Goal: Task Accomplishment & Management: Complete application form

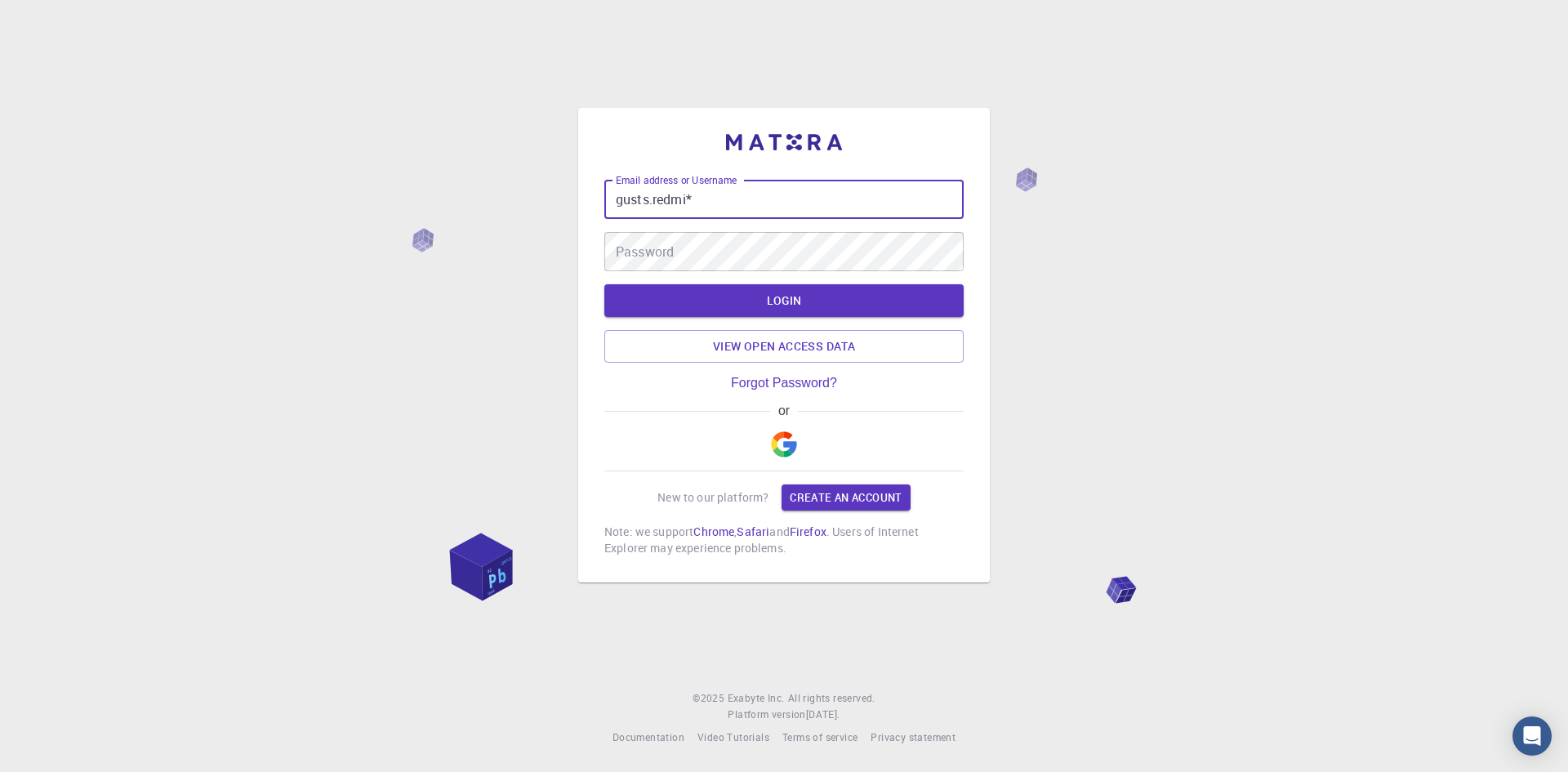
type input "gusts.redmi*"
click at [790, 452] on img "button" at bounding box center [784, 444] width 26 height 26
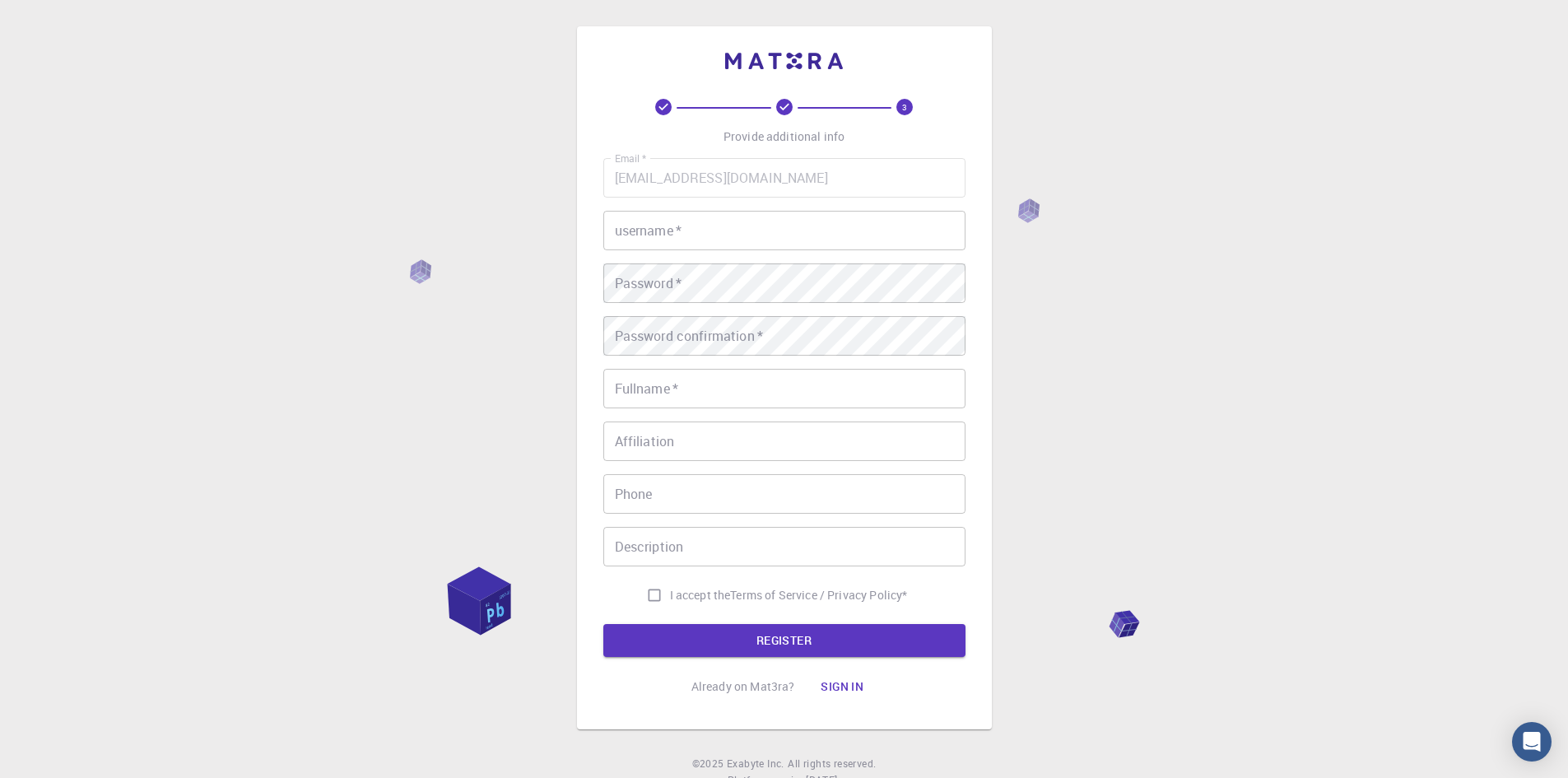
click at [680, 223] on input "username   *" at bounding box center [784, 231] width 362 height 40
type input "d"
type input "tetis"
click at [646, 293] on div "Email   * [EMAIL_ADDRESS][DOMAIN_NAME] Email   * username   * tetis username   …" at bounding box center [784, 384] width 362 height 453
click at [651, 392] on input "Fullname   *" at bounding box center [784, 388] width 362 height 40
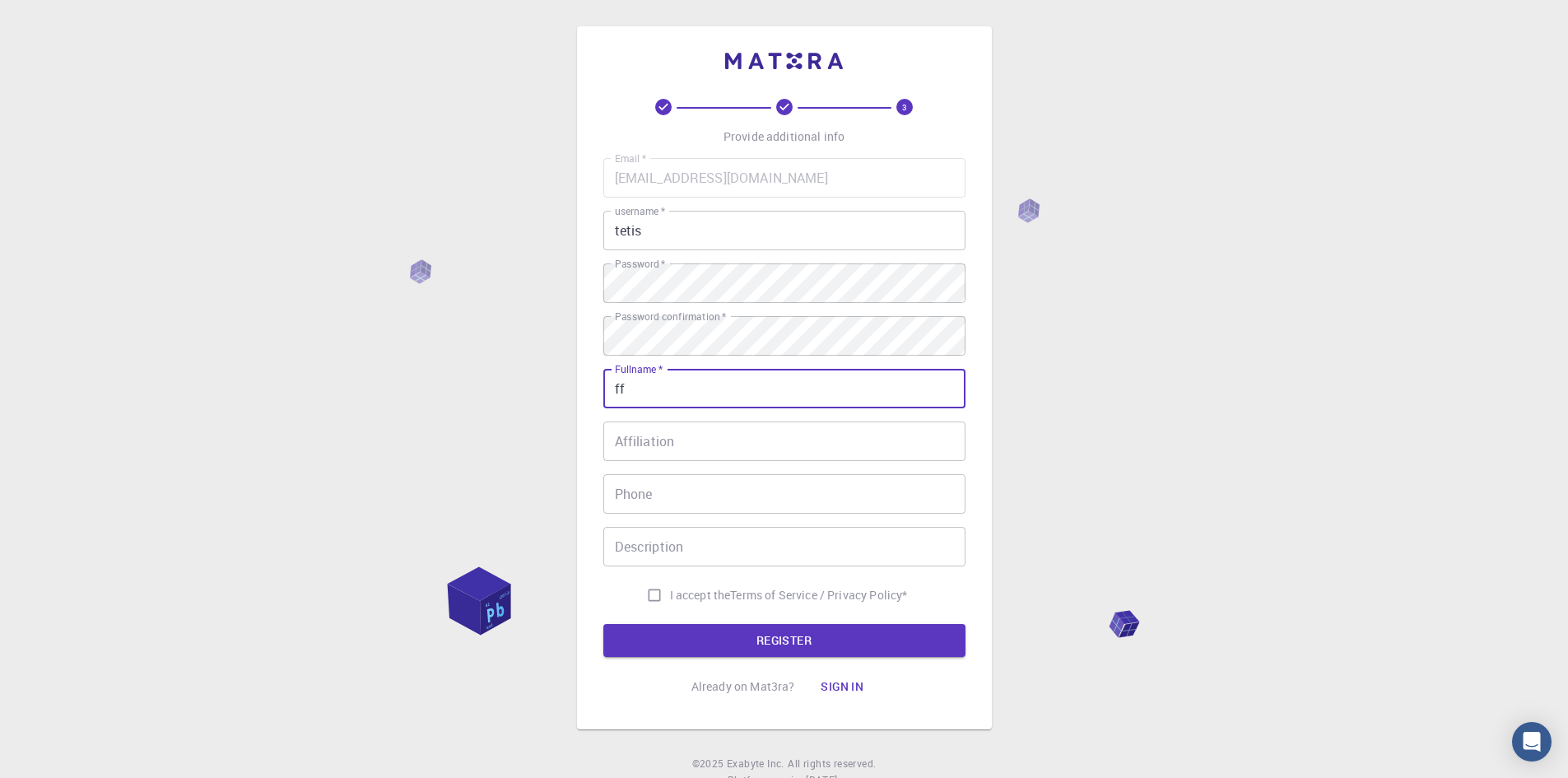
type input "f"
type input "Gustavs"
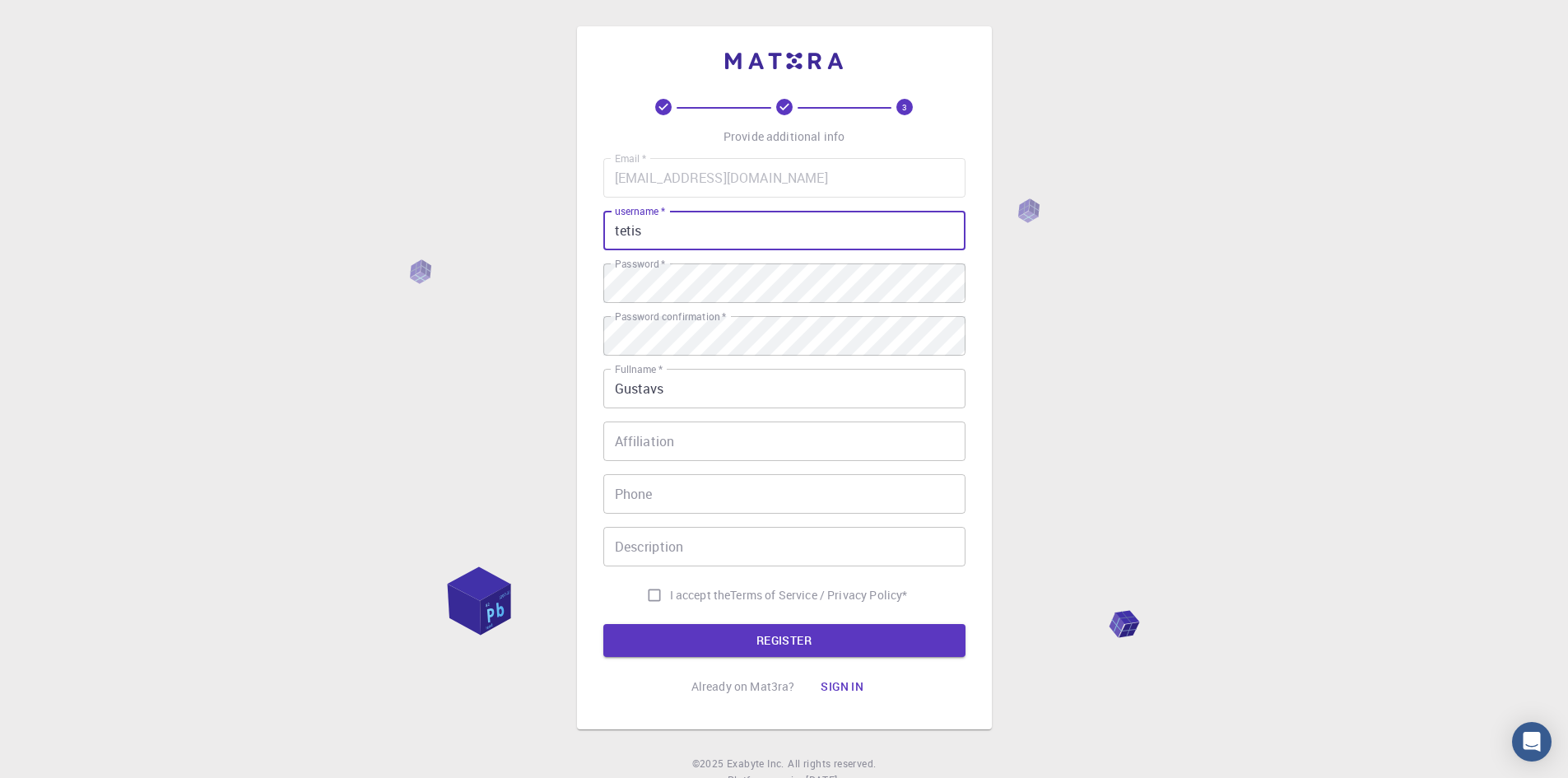
drag, startPoint x: 649, startPoint y: 227, endPoint x: 558, endPoint y: 226, distance: 91.0
click at [558, 226] on div "3 Provide additional info Email   * [EMAIL_ADDRESS][DOMAIN_NAME] Email   * user…" at bounding box center [784, 419] width 1568 height 838
click at [657, 233] on input "tetis" at bounding box center [784, 231] width 362 height 40
click at [632, 434] on input "Affiliation" at bounding box center [784, 441] width 362 height 40
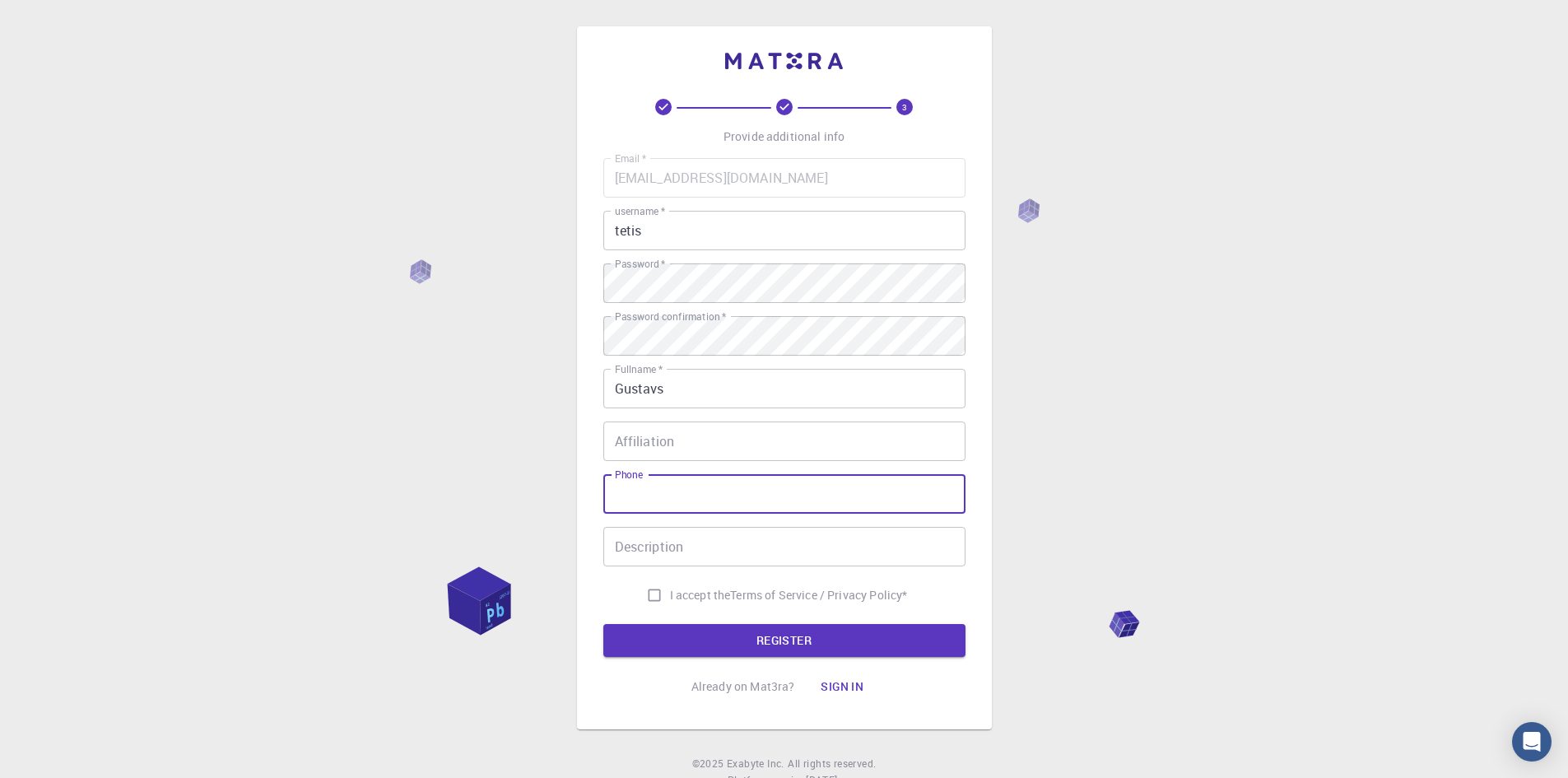
click at [635, 497] on input "Phone" at bounding box center [784, 494] width 362 height 40
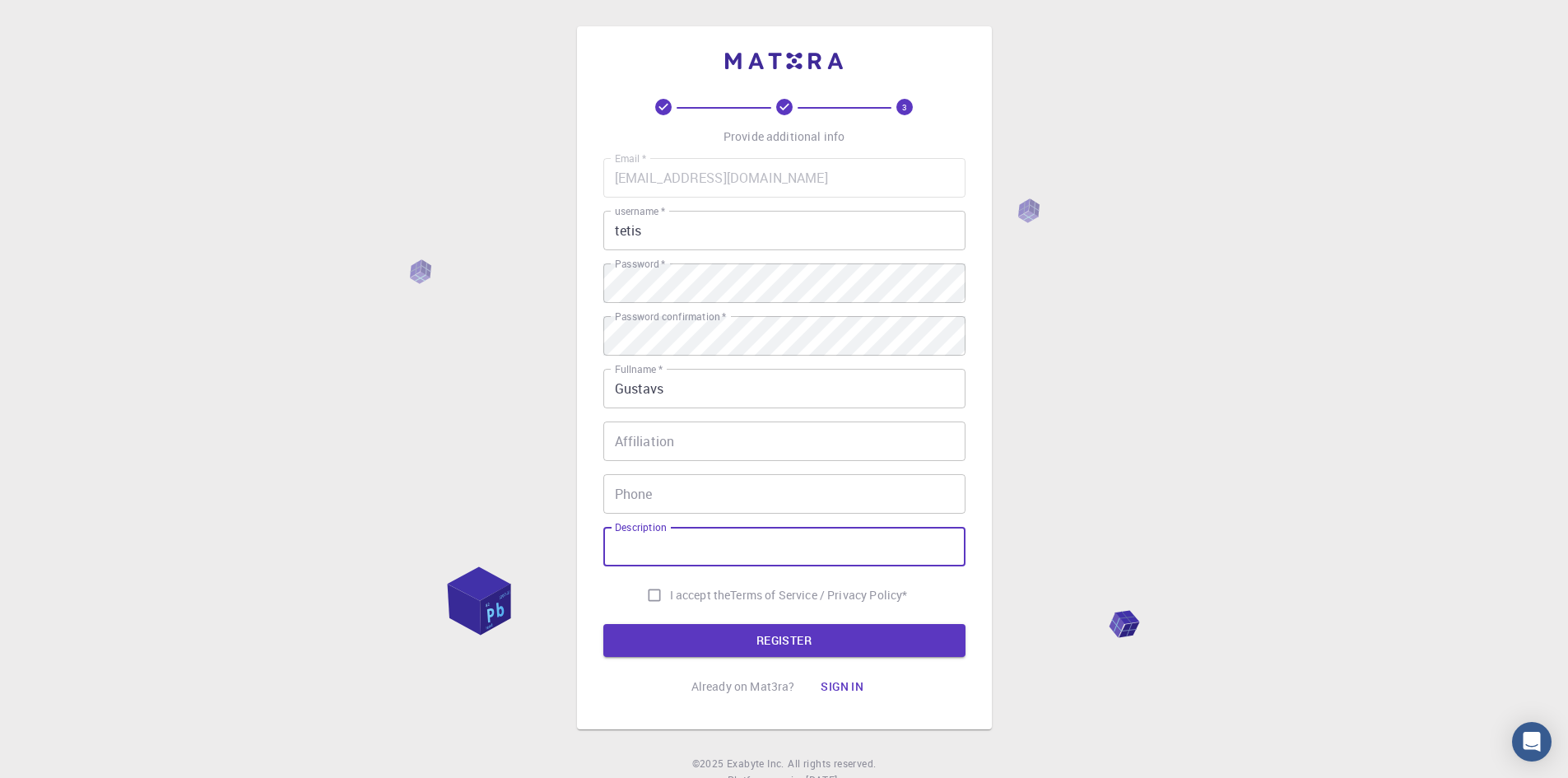
click at [656, 549] on input "Description" at bounding box center [784, 546] width 362 height 40
click at [645, 596] on input "I accept the Terms of Service / Privacy Policy *" at bounding box center [655, 596] width 31 height 31
checkbox input "true"
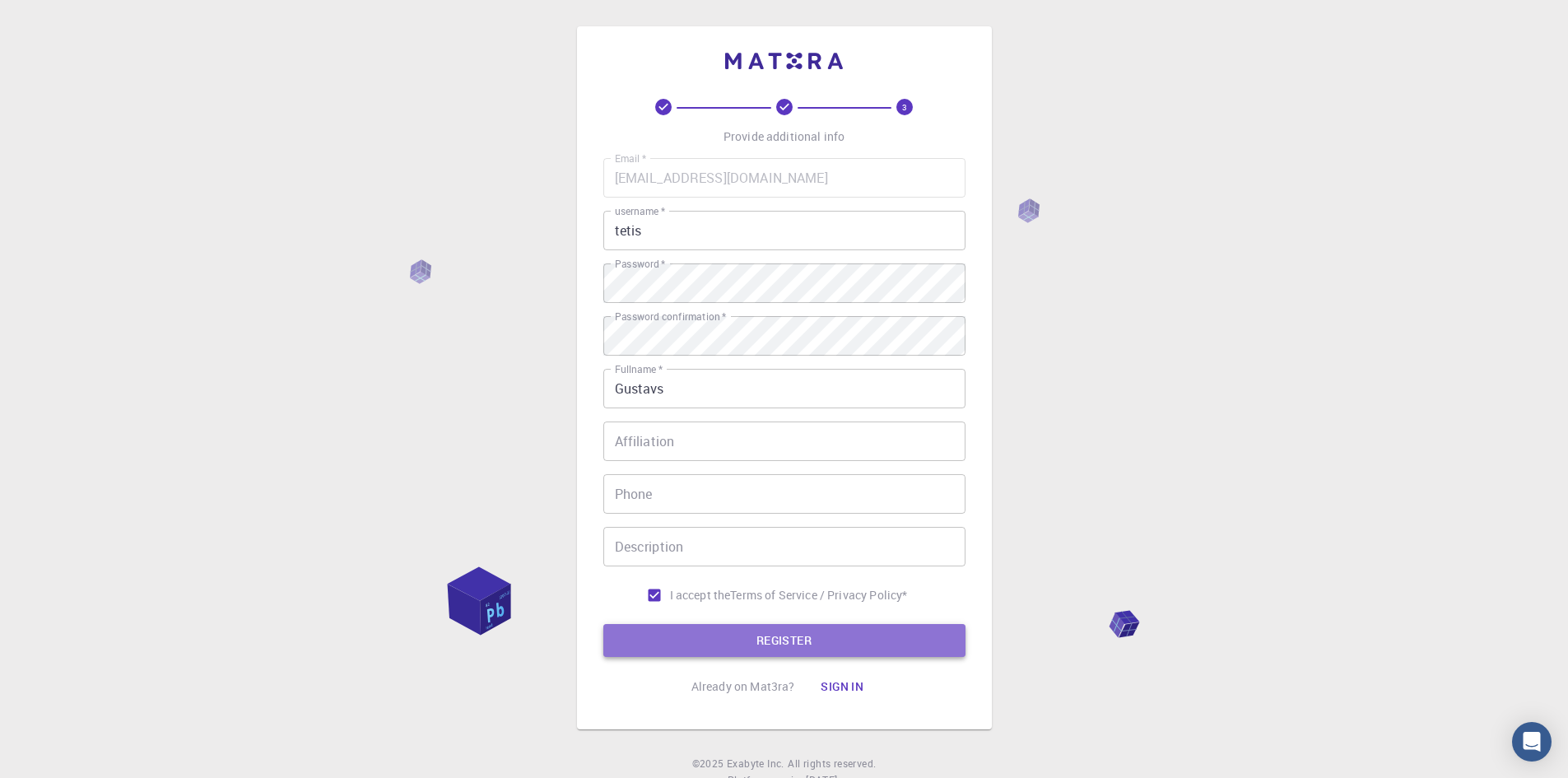
click at [730, 648] on button "REGISTER" at bounding box center [784, 641] width 362 height 33
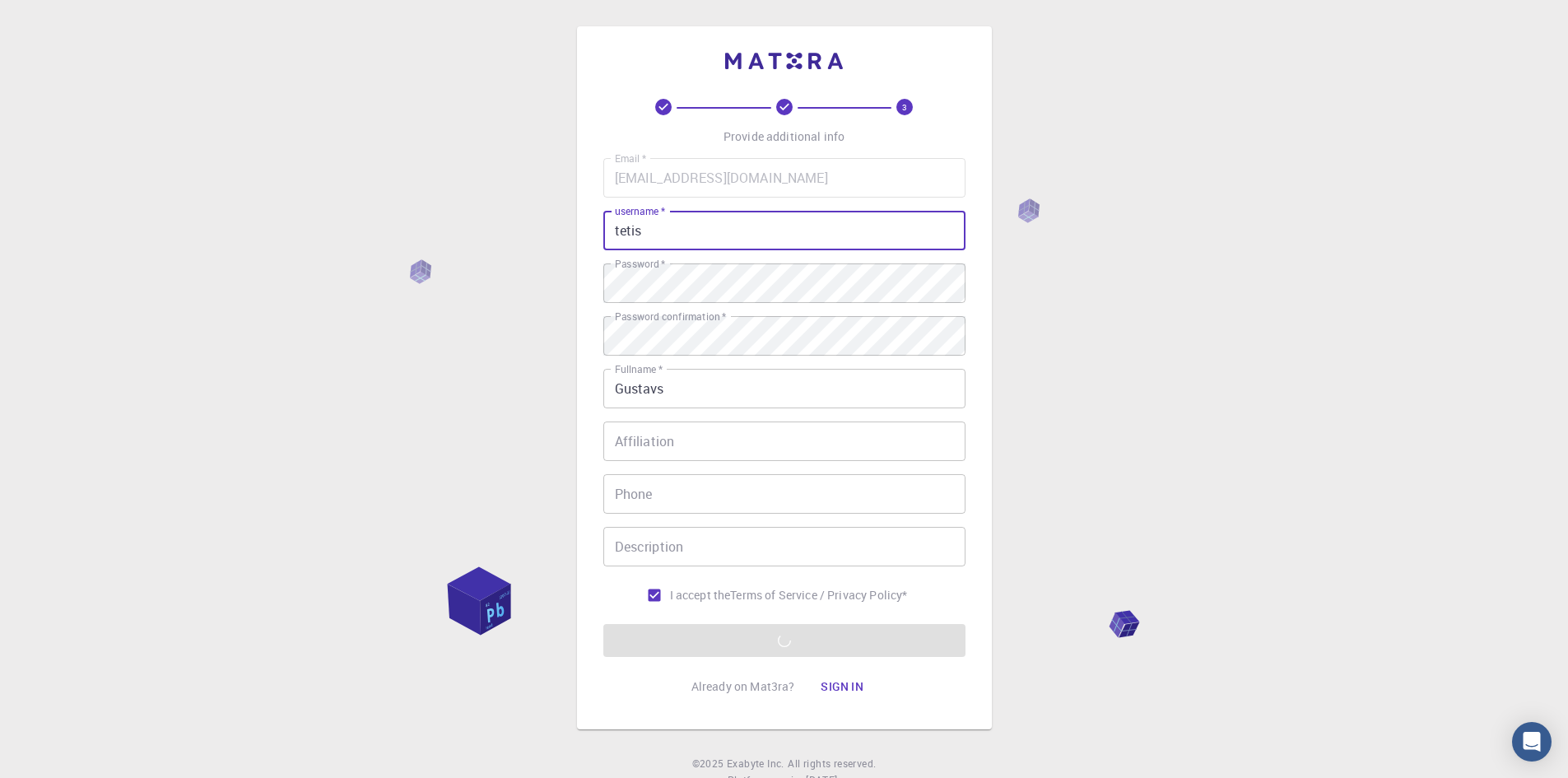
drag, startPoint x: 668, startPoint y: 240, endPoint x: 600, endPoint y: 233, distance: 68.4
click at [600, 233] on div "3 Provide additional info Email   * [EMAIL_ADDRESS][DOMAIN_NAME] Email   * user…" at bounding box center [784, 377] width 415 height 703
click at [683, 232] on input "cits" at bounding box center [784, 231] width 362 height 40
type input "cits"
click at [672, 318] on label "Password confirmation   *" at bounding box center [671, 316] width 111 height 14
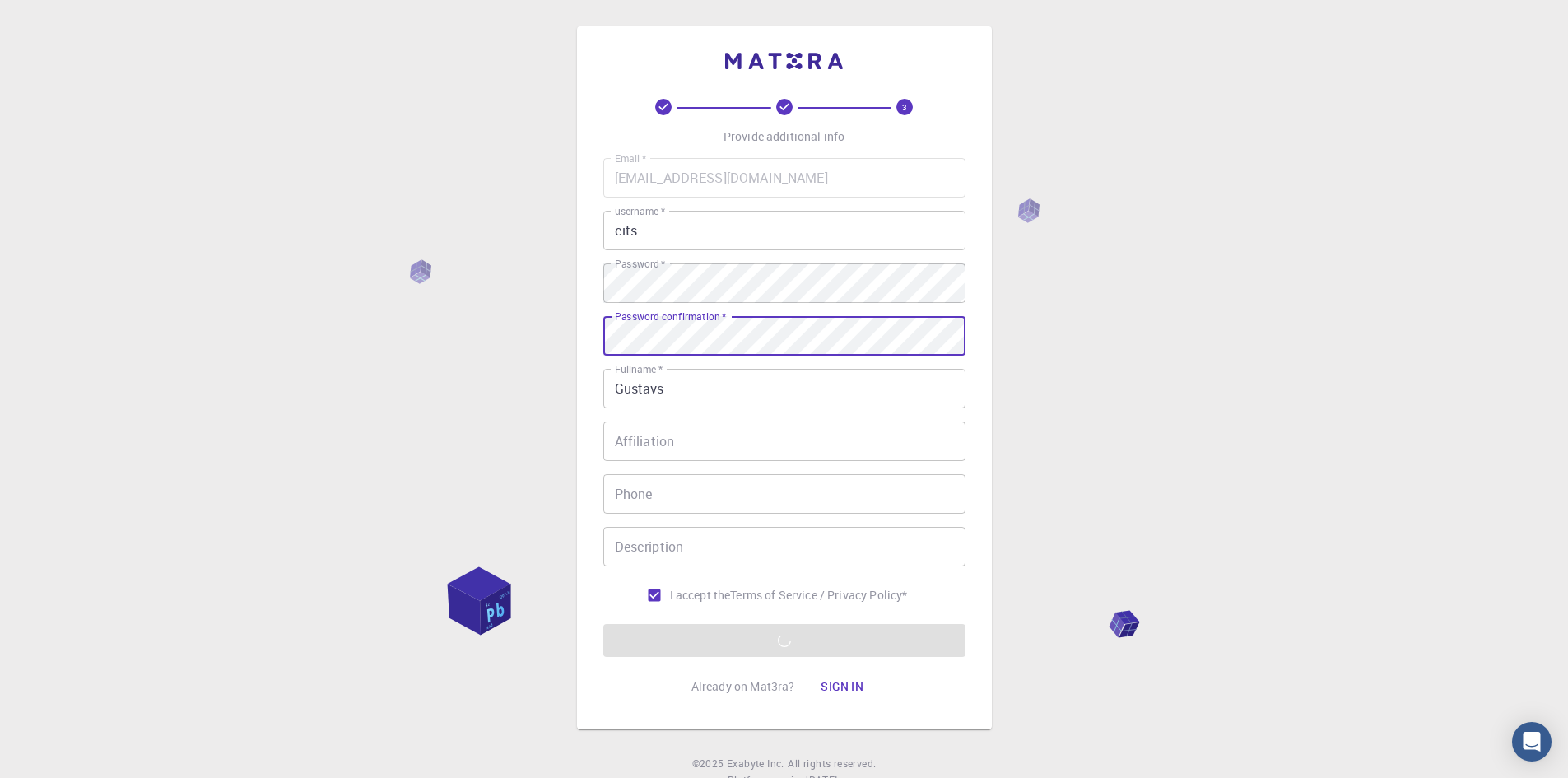
click at [751, 448] on input "Affiliation" at bounding box center [784, 441] width 362 height 40
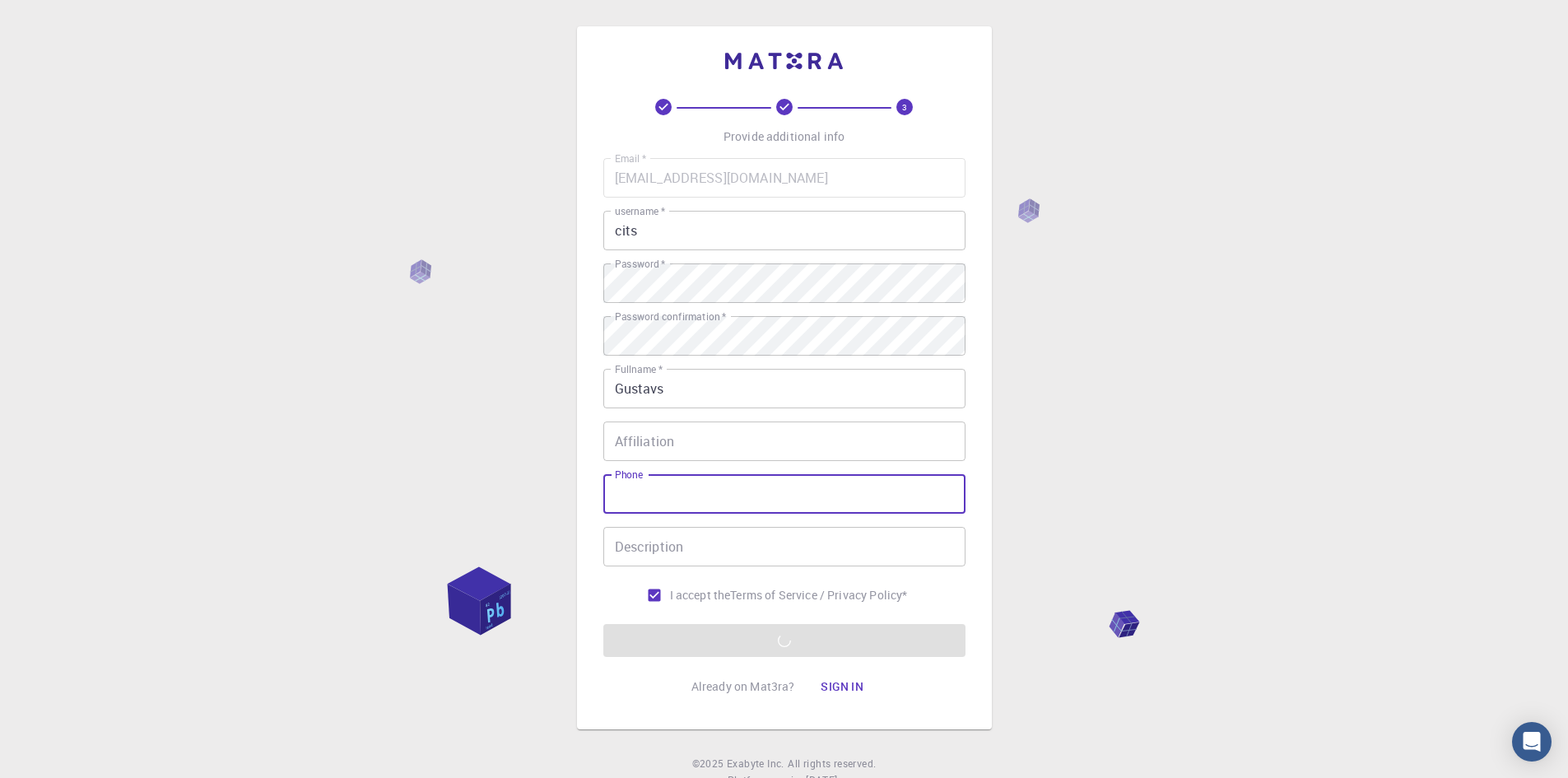
click at [685, 486] on input "Phone" at bounding box center [784, 494] width 362 height 40
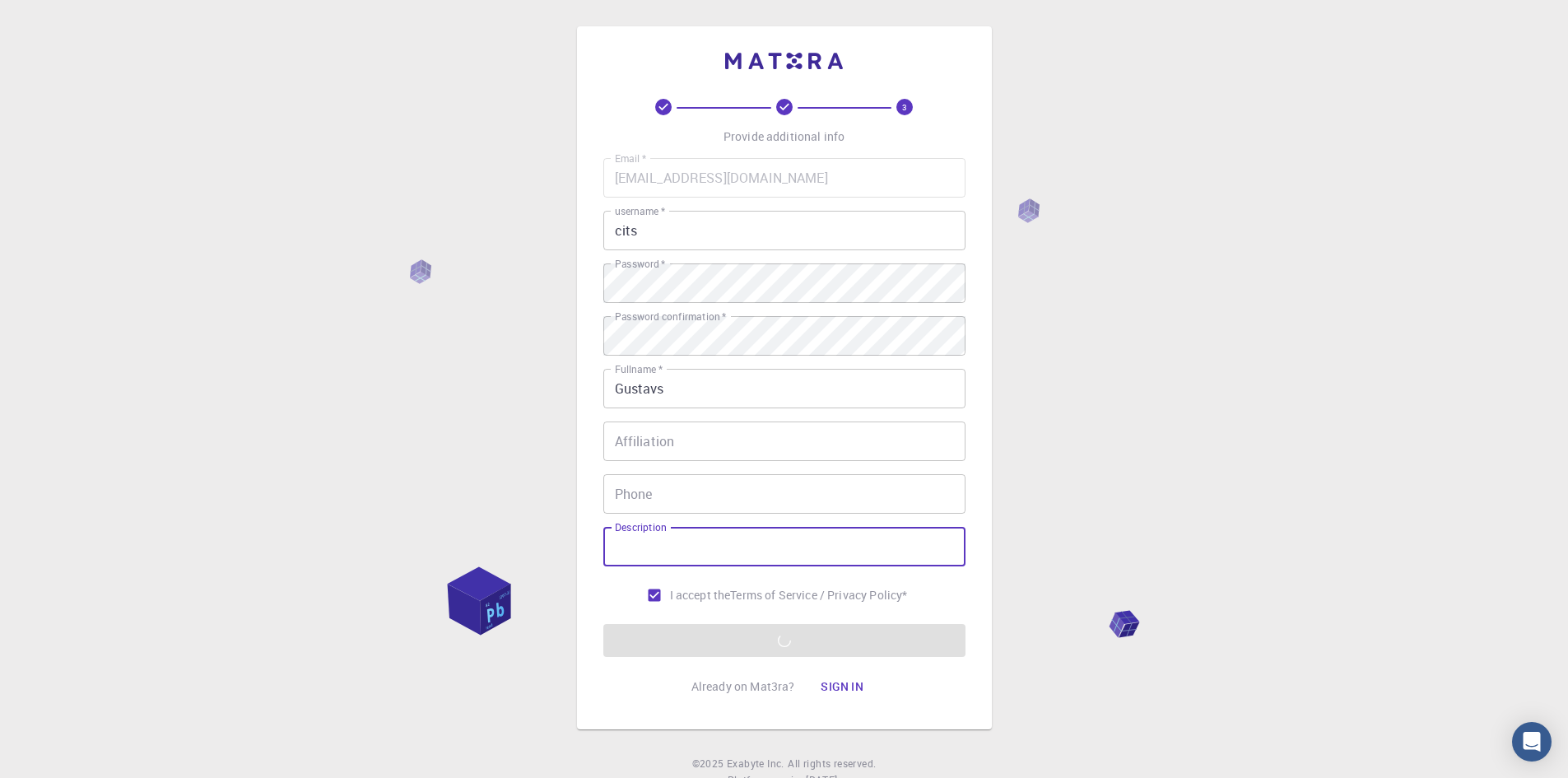
click at [684, 544] on input "Description" at bounding box center [784, 546] width 362 height 40
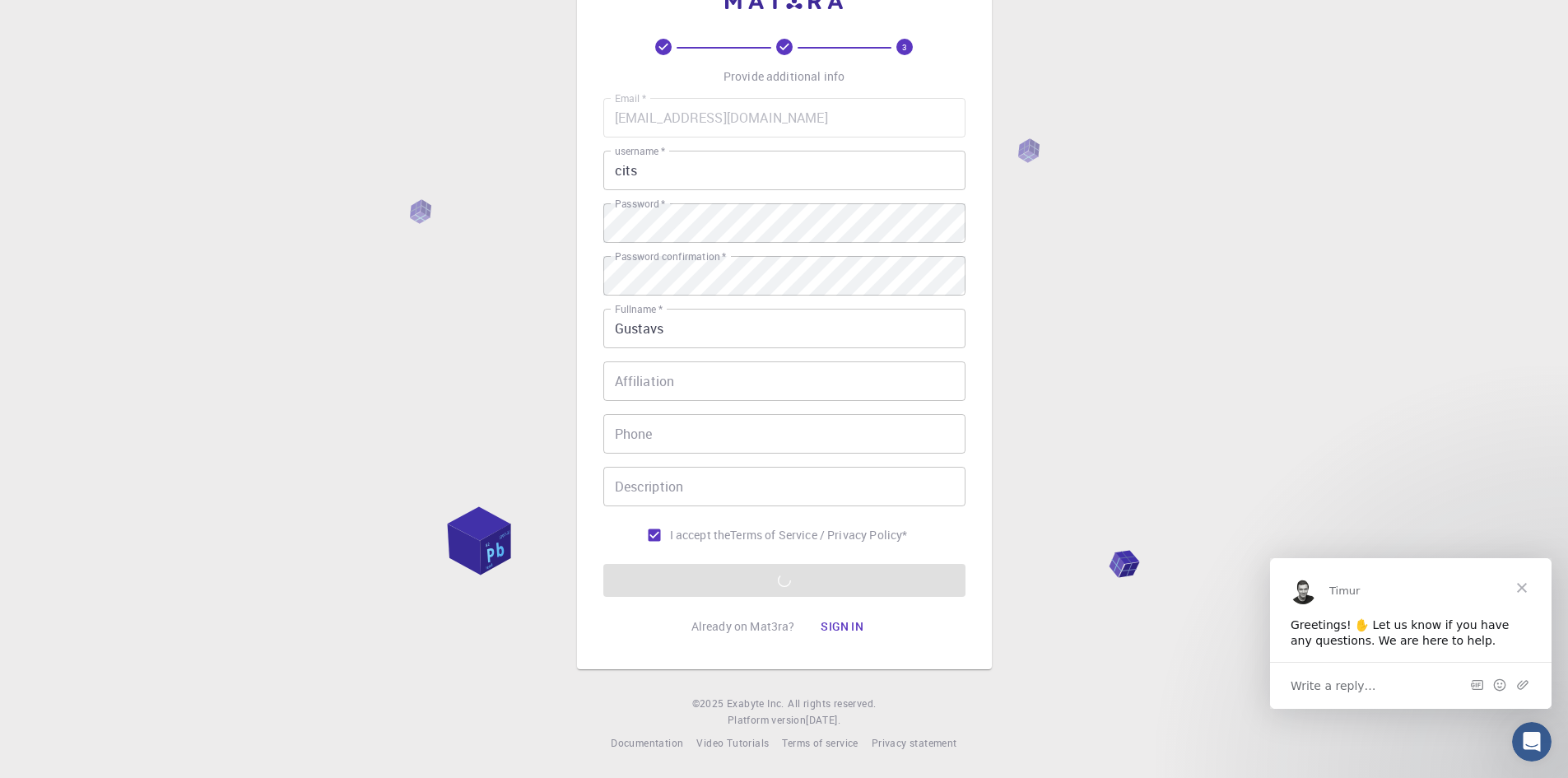
click at [1328, 597] on div "Timur" at bounding box center [1411, 590] width 242 height 26
click at [1331, 595] on span "Timur" at bounding box center [1344, 589] width 31 height 12
click at [1418, 591] on div "Timur" at bounding box center [1419, 590] width 180 height 13
click at [1312, 569] on div "Timur" at bounding box center [1411, 587] width 282 height 59
click at [1371, 683] on div "Write a reply…" at bounding box center [1411, 684] width 282 height 47
